Goal: Information Seeking & Learning: Learn about a topic

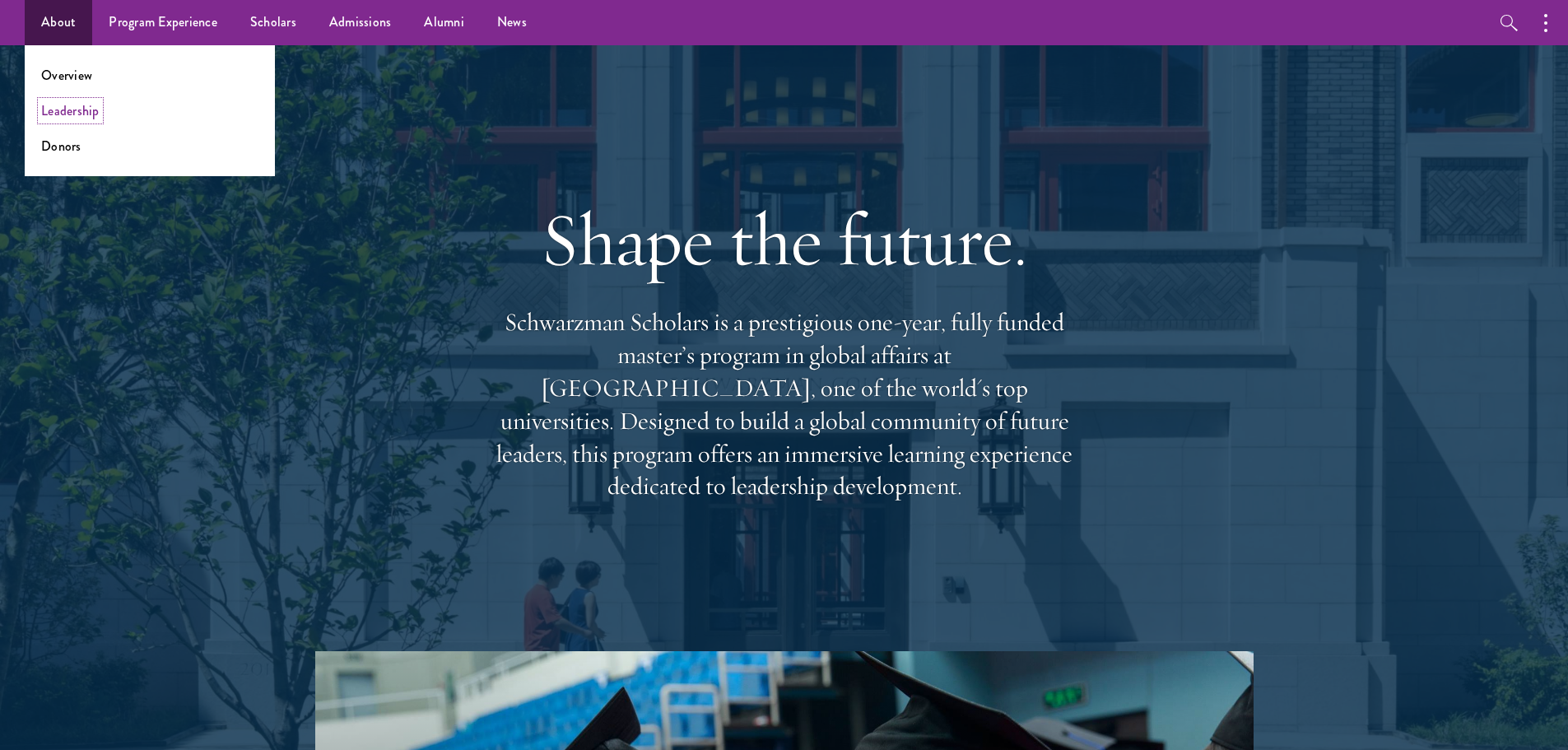
click at [64, 107] on link "Leadership" at bounding box center [71, 110] width 59 height 19
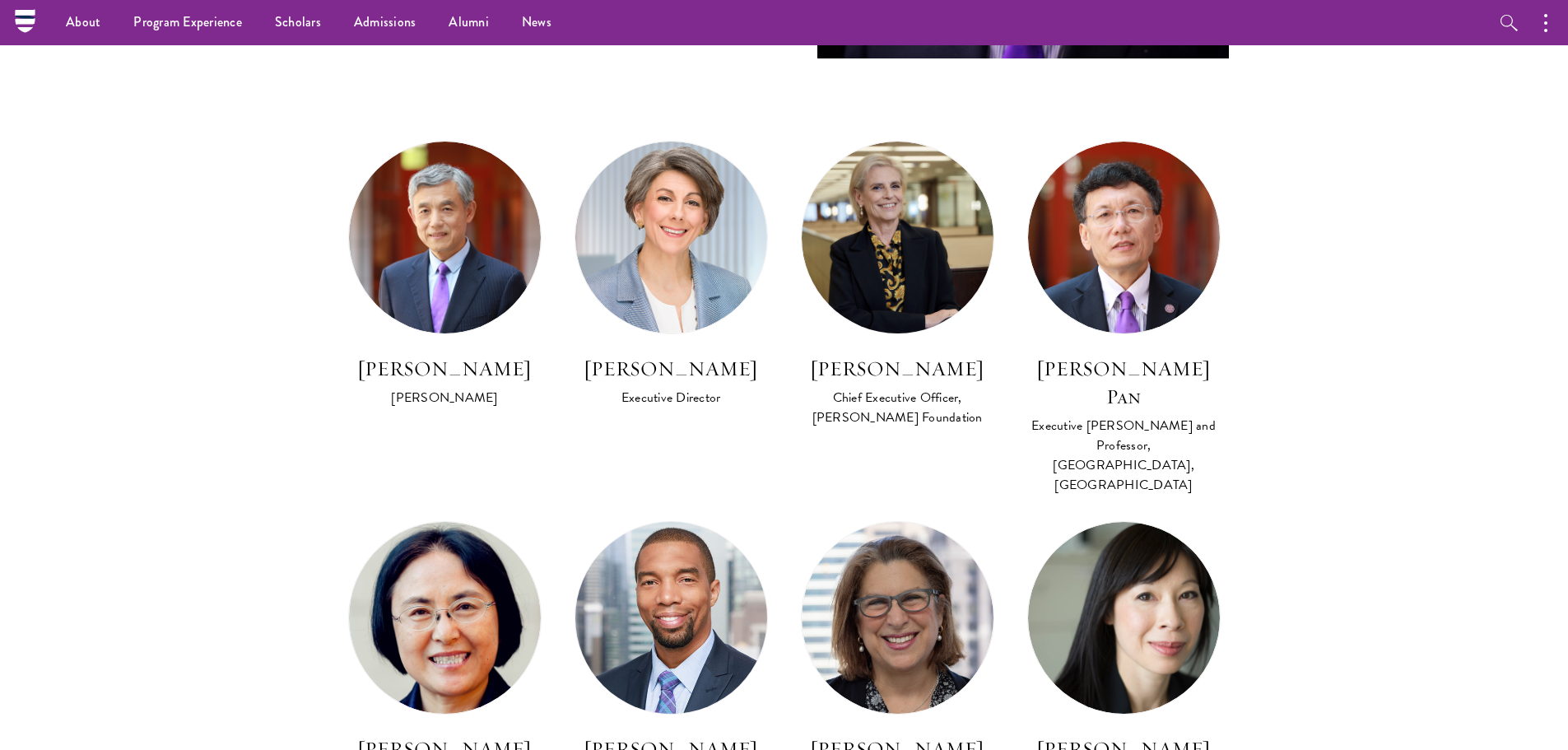
scroll to position [824, 0]
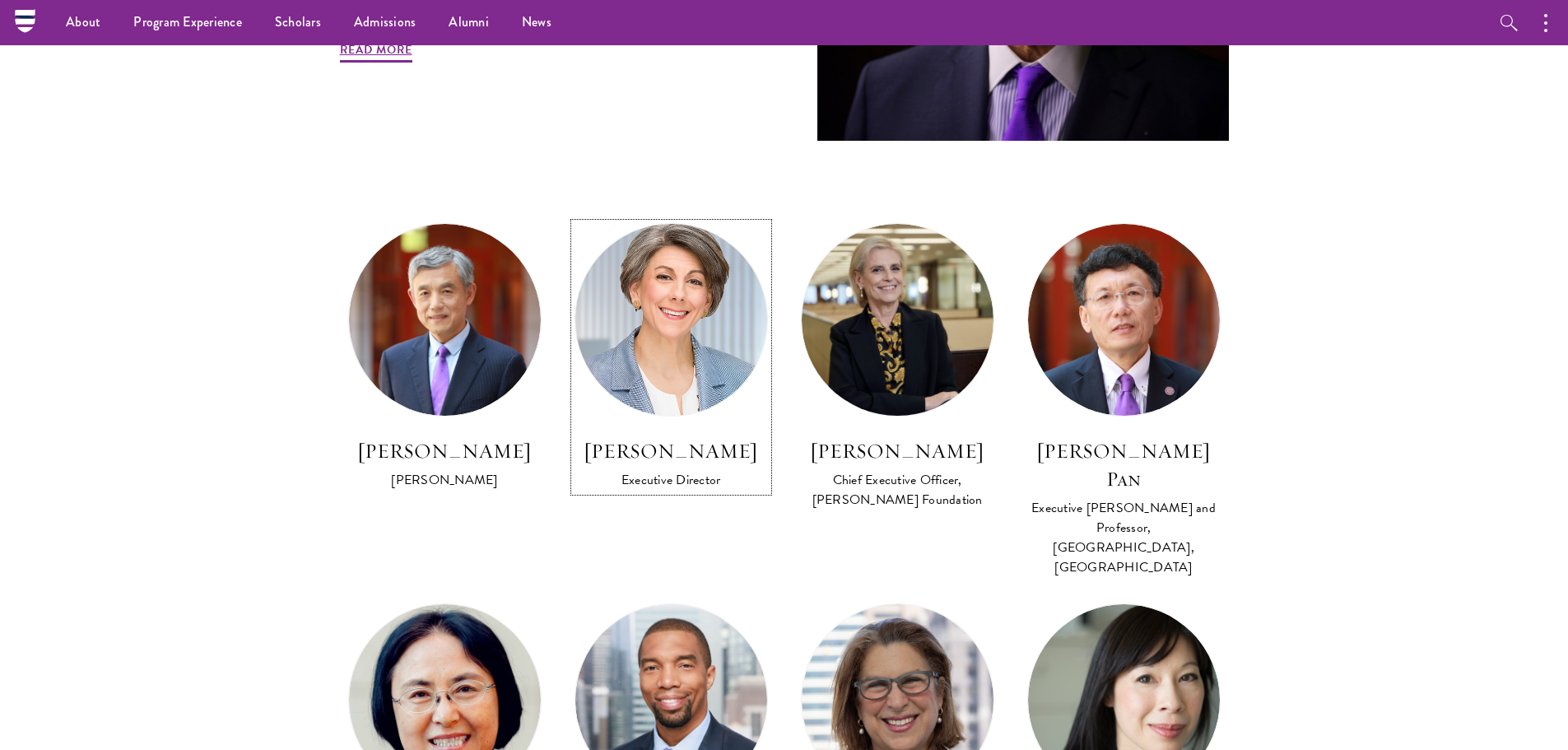
click at [687, 447] on h3 "Amy Celico" at bounding box center [670, 451] width 193 height 28
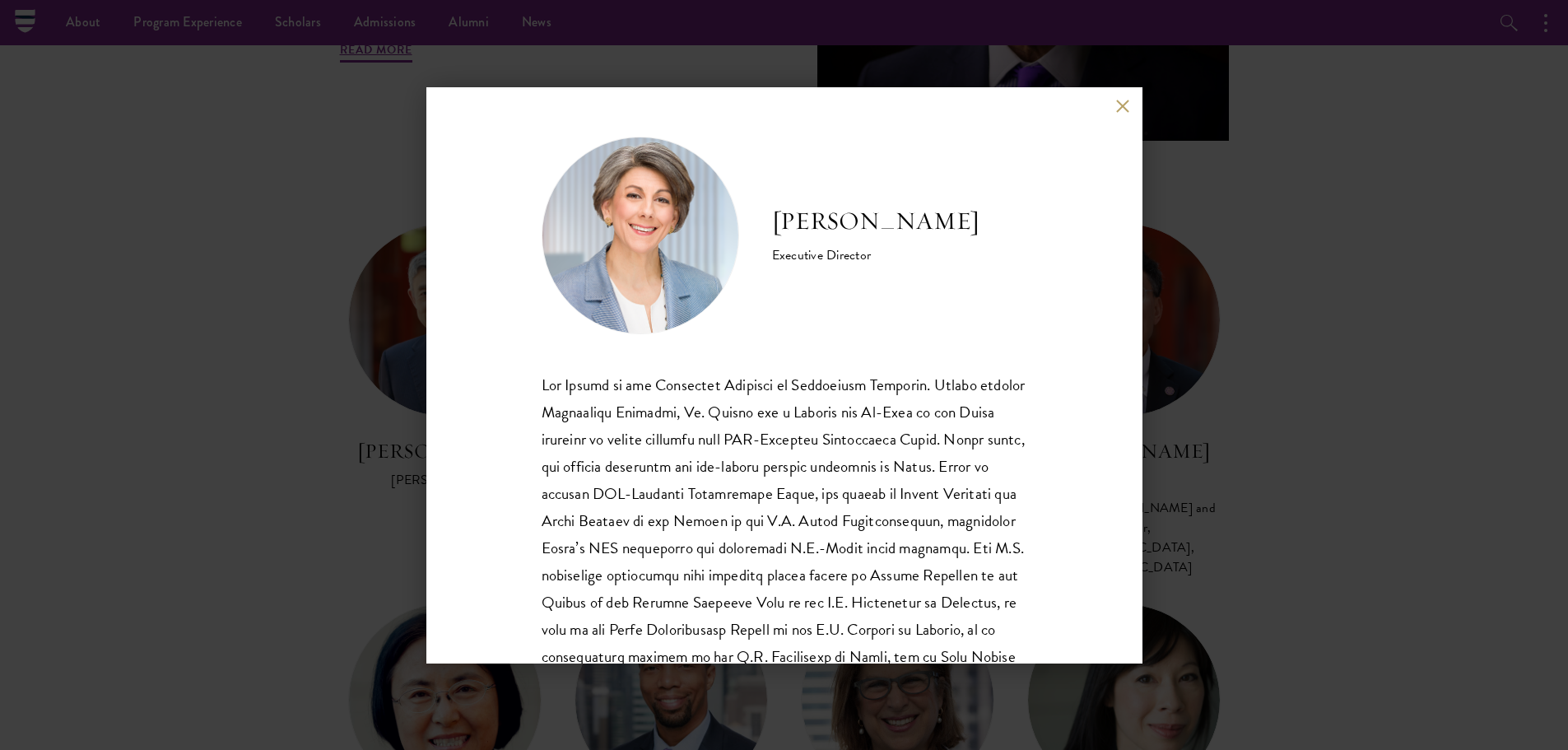
click at [1114, 109] on div "Amy Celico Executive Director Ms. Celico holds a Master of International Public…" at bounding box center [784, 375] width 716 height 576
click at [1123, 108] on button at bounding box center [1123, 106] width 14 height 14
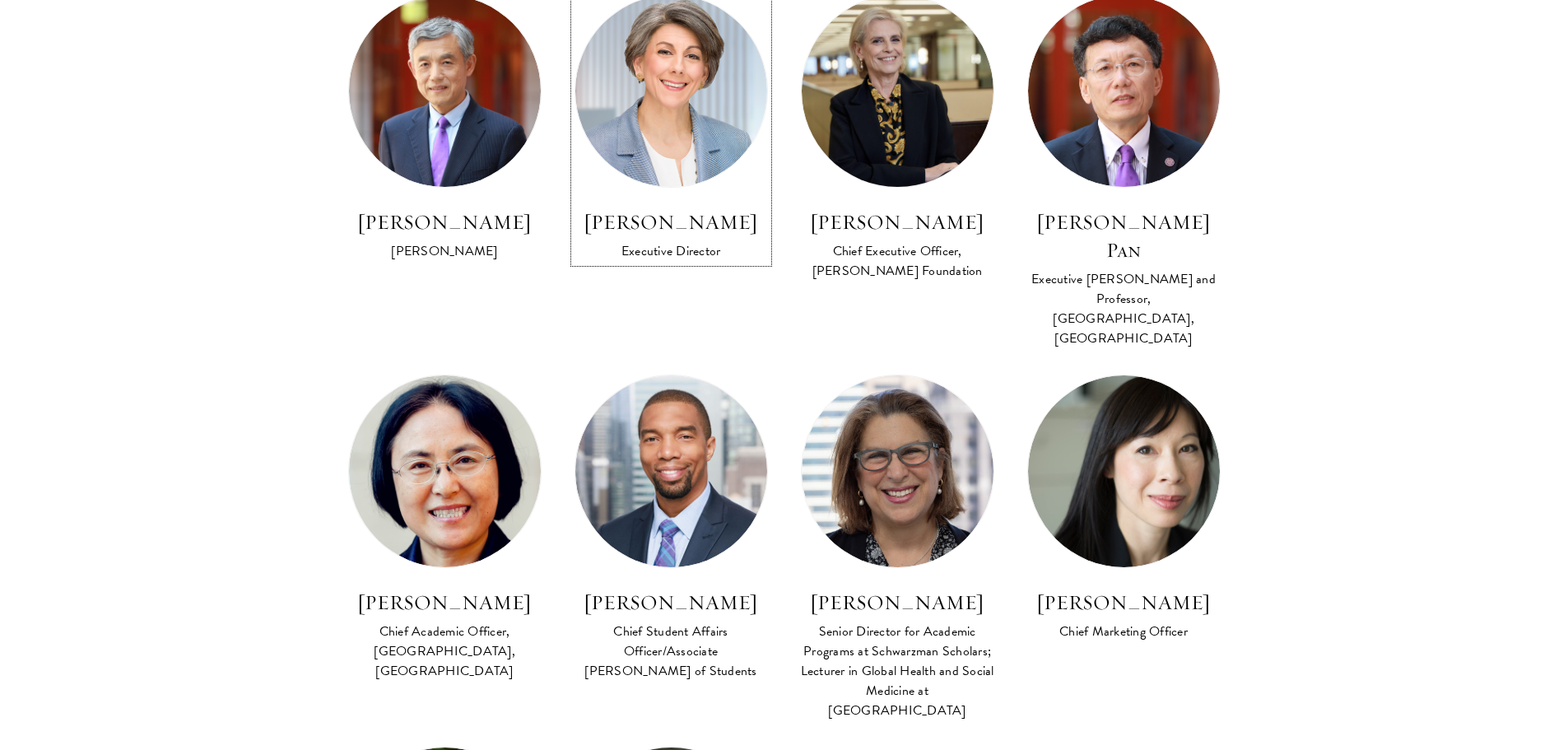
scroll to position [1152, 0]
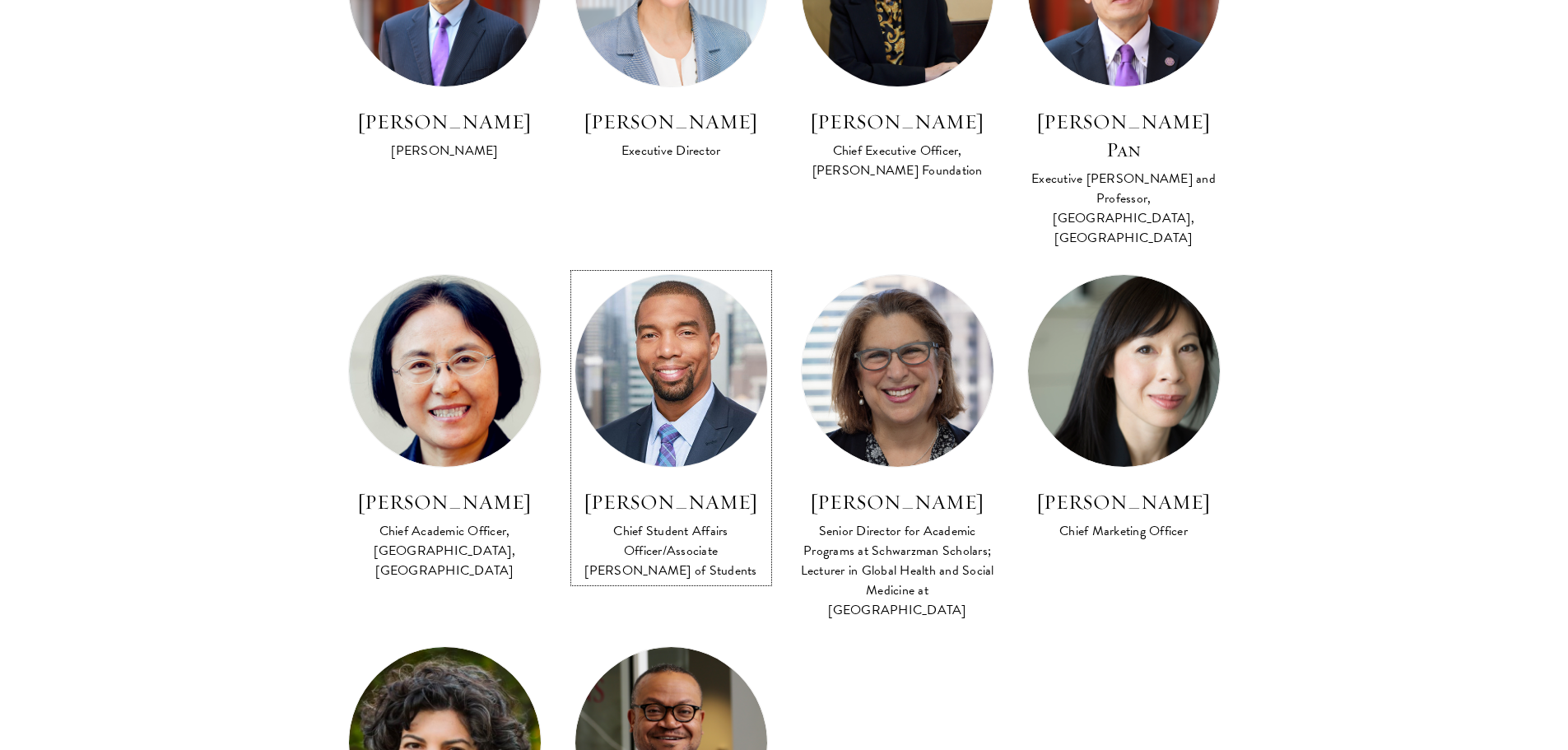
click at [687, 488] on h3 "Raphael Moffett" at bounding box center [670, 502] width 193 height 28
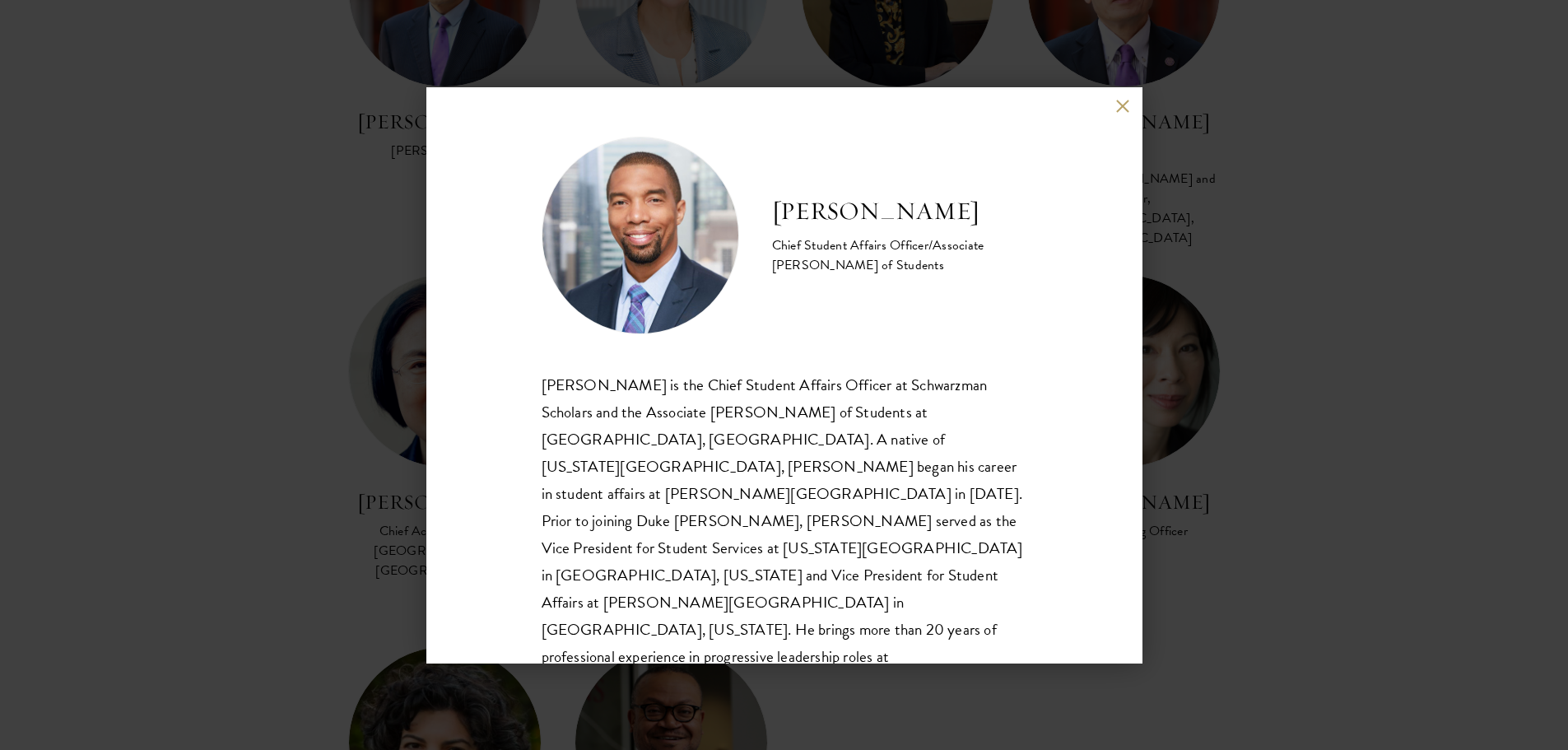
click at [1124, 110] on button at bounding box center [1123, 106] width 14 height 14
